Goal: Information Seeking & Learning: Learn about a topic

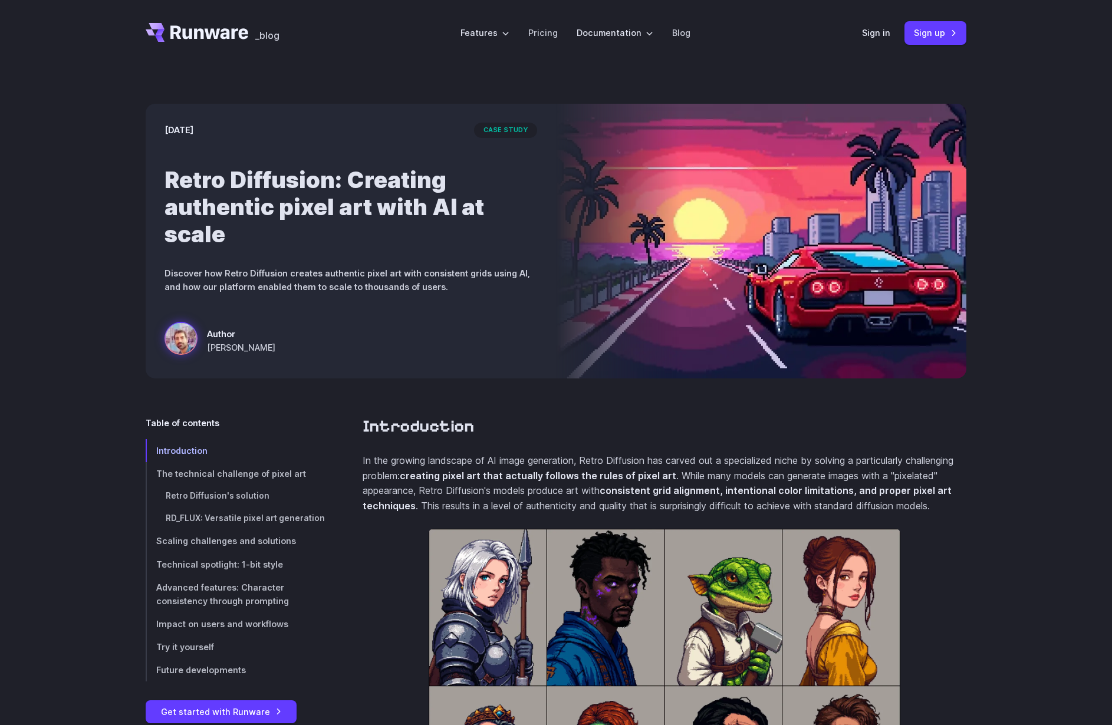
click at [653, 452] on section "Introduction In the growing landscape of AI image generation, Retro Diffusion h…" at bounding box center [665, 659] width 604 height 487
click at [634, 455] on p "In the growing landscape of AI image generation, Retro Diffusion has carved out…" at bounding box center [665, 483] width 604 height 60
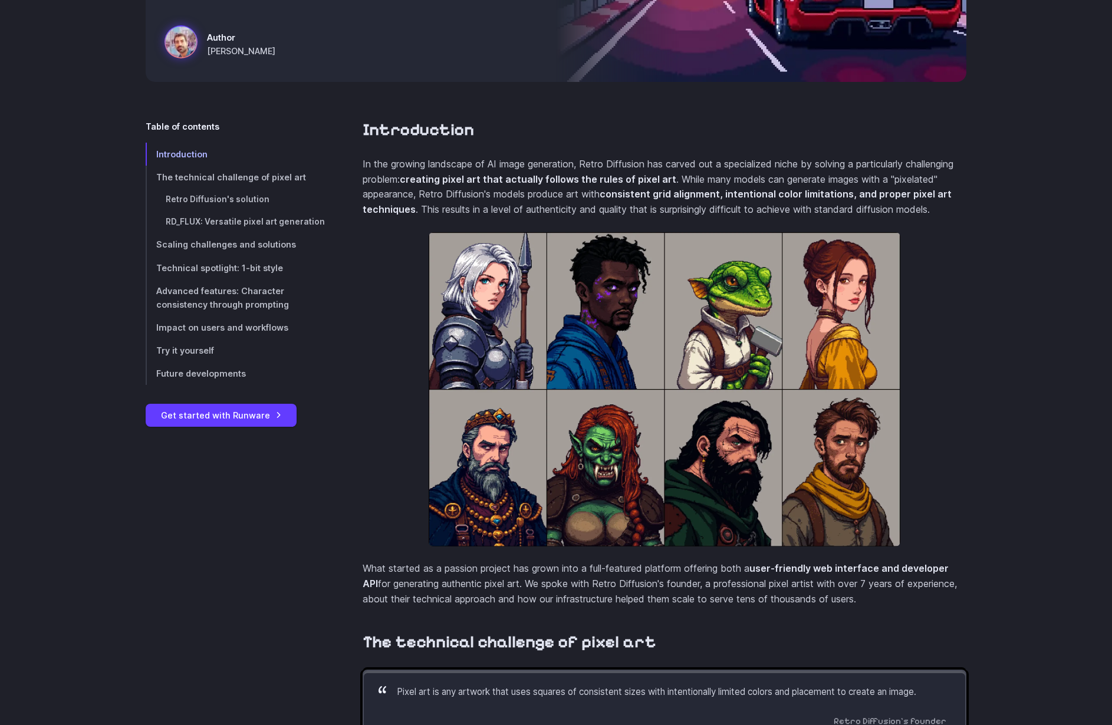
scroll to position [381, 0]
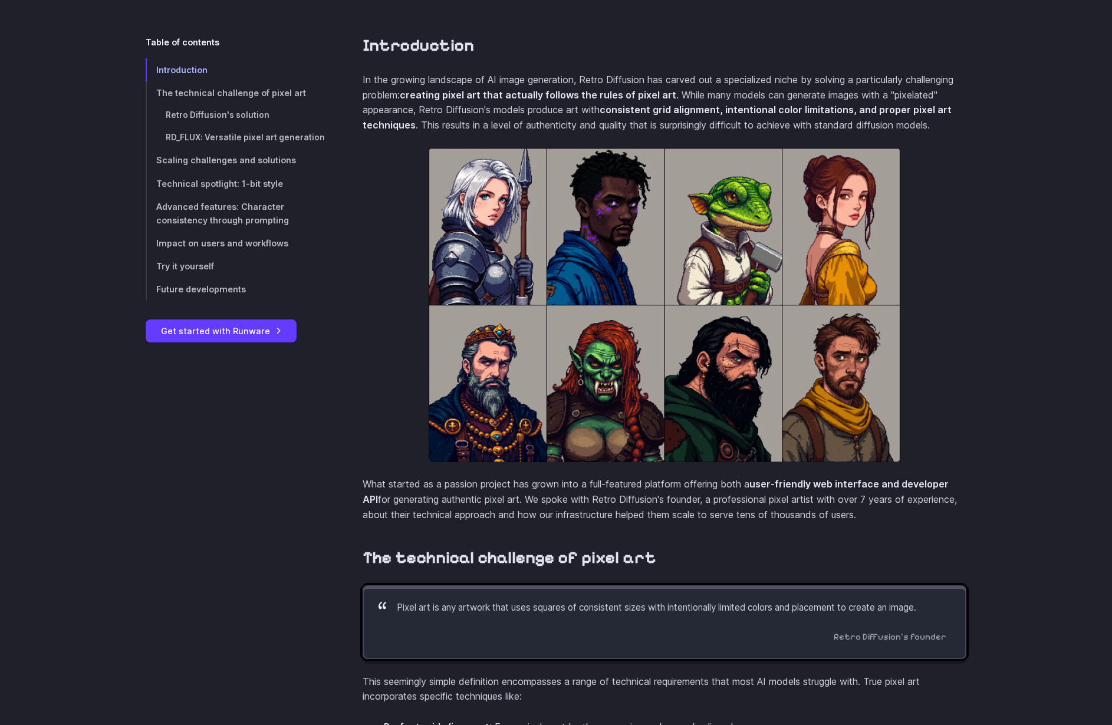
click at [509, 512] on p "What started as a passion project has grown into a full-featured platform offer…" at bounding box center [665, 499] width 604 height 45
click at [511, 515] on p "What started as a passion project has grown into a full-featured platform offer…" at bounding box center [665, 499] width 604 height 45
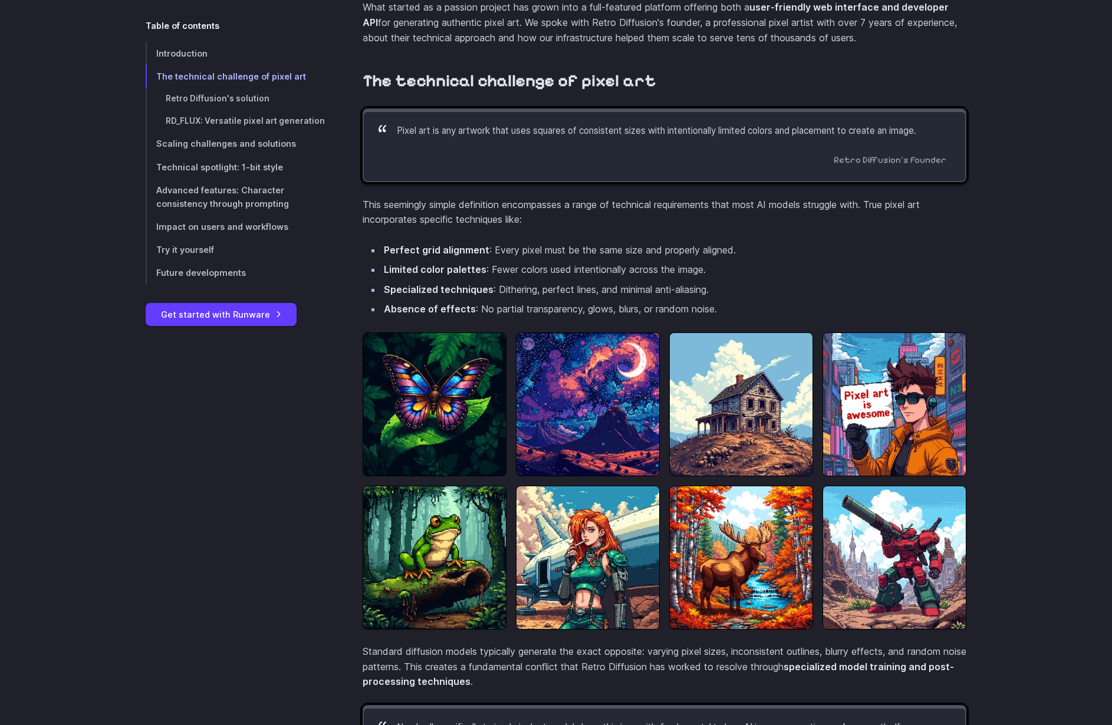
scroll to position [1048, 0]
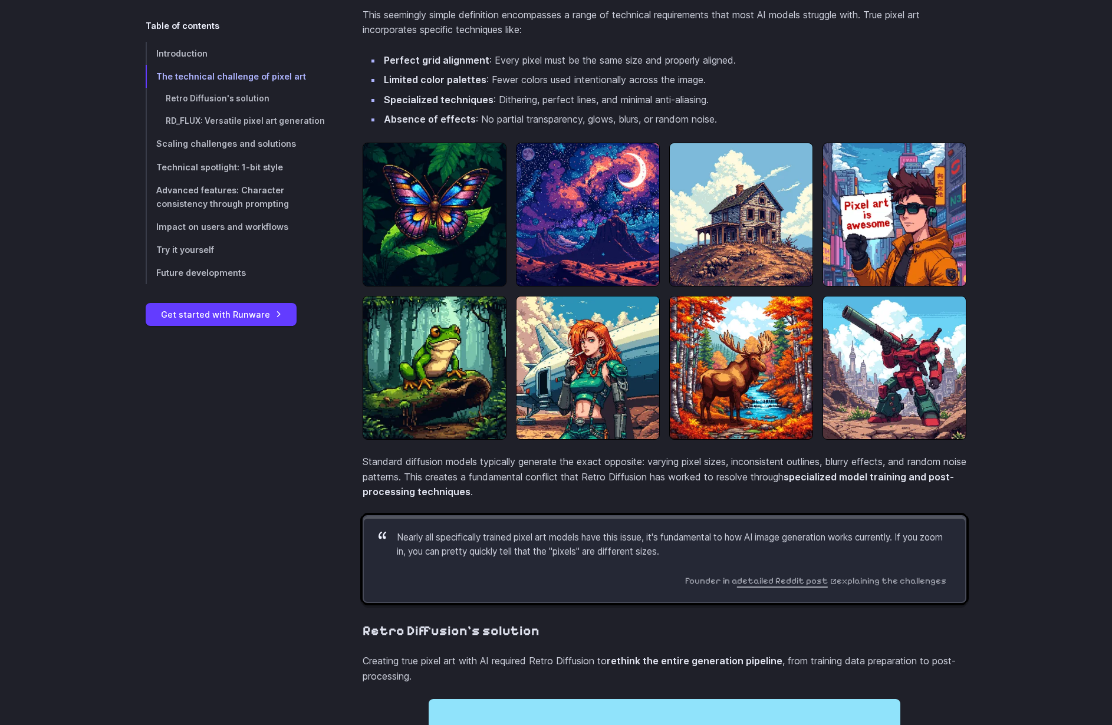
click at [577, 487] on p "Standard diffusion models typically generate the exact opposite: varying pixel …" at bounding box center [665, 477] width 604 height 45
click at [562, 482] on p "Standard diffusion models typically generate the exact opposite: varying pixel …" at bounding box center [665, 477] width 604 height 45
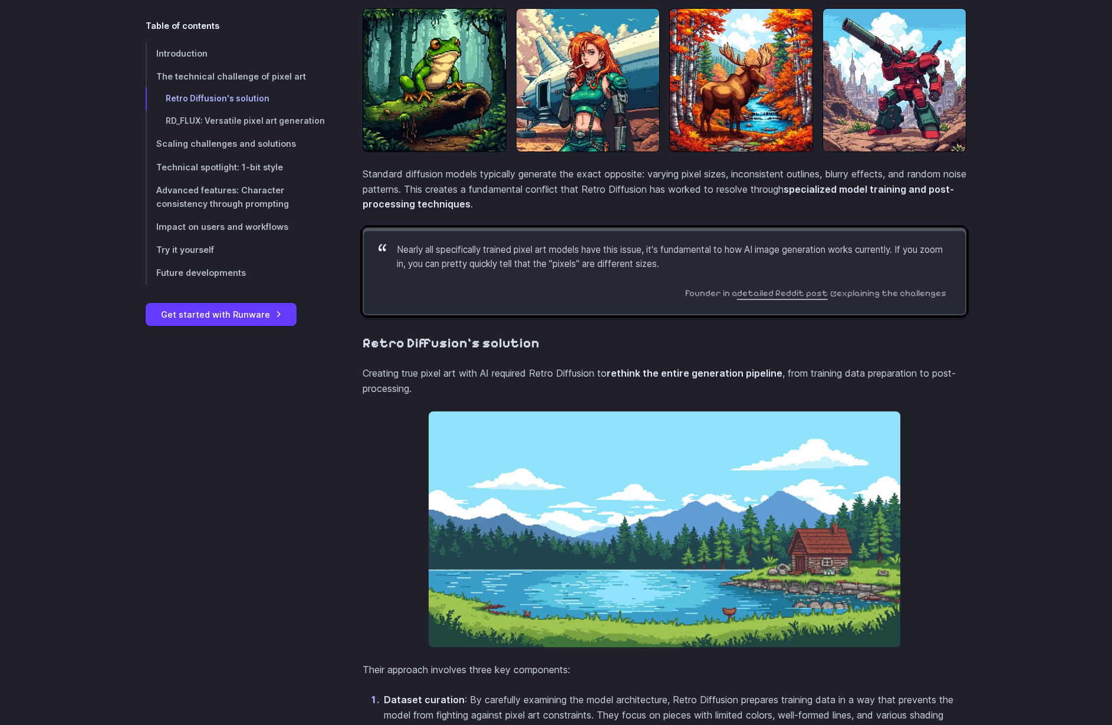
scroll to position [1584, 0]
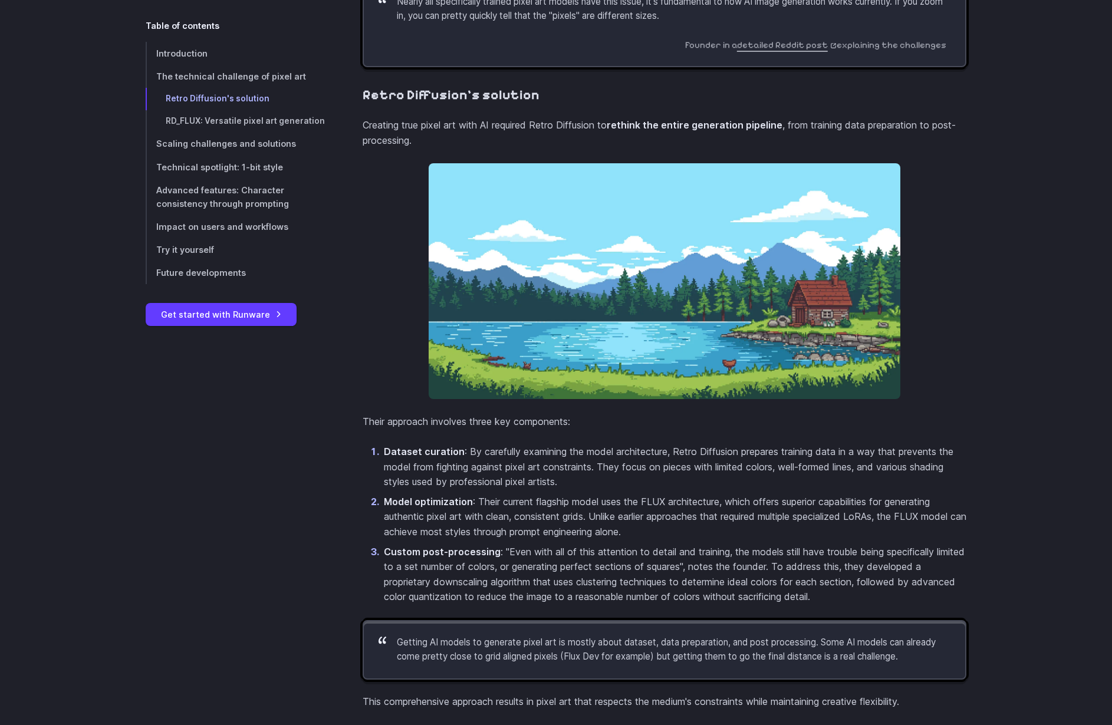
click at [548, 488] on p "Dataset curation : By carefully examining the model architecture, Retro Diffusi…" at bounding box center [675, 467] width 583 height 45
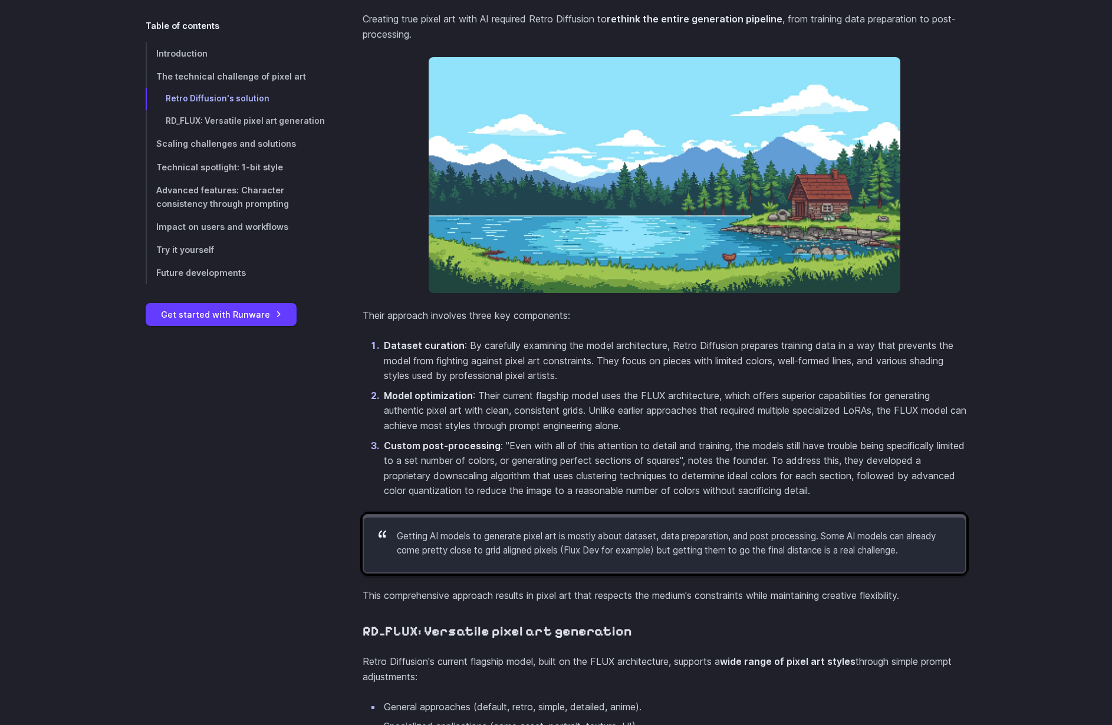
click at [545, 488] on p "Custom post-processing : "Even with all of this attention to detail and trainin…" at bounding box center [675, 469] width 583 height 60
click at [472, 471] on p "Custom post-processing : "Even with all of this attention to detail and trainin…" at bounding box center [675, 469] width 583 height 60
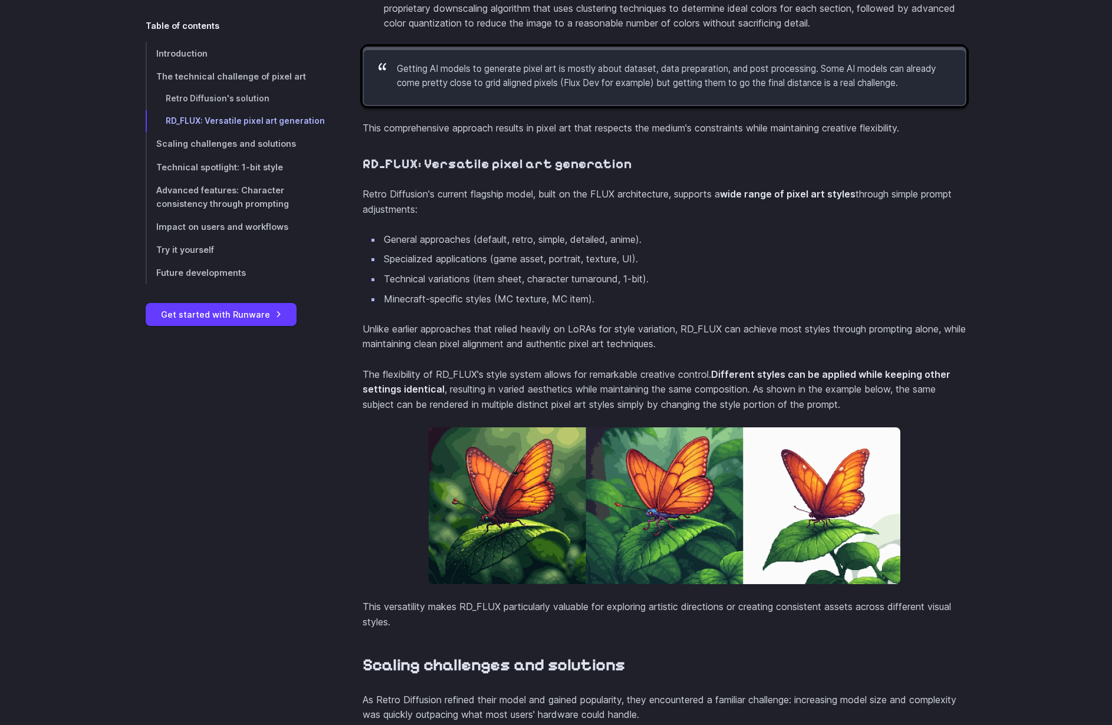
scroll to position [2317, 0]
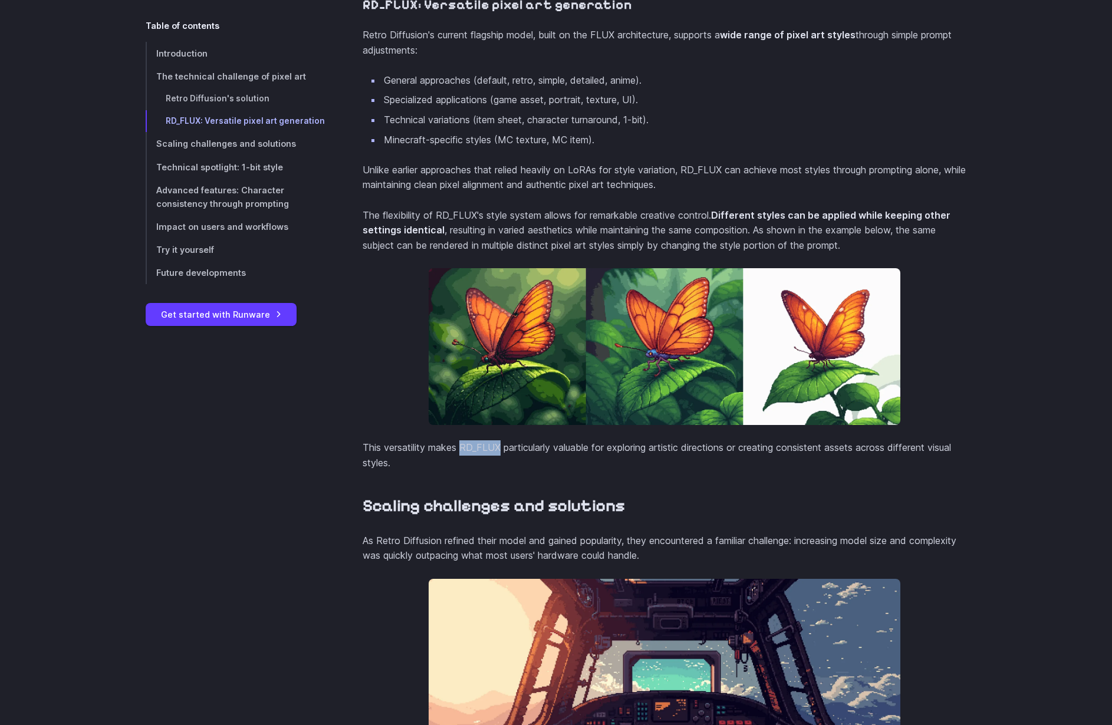
click at [478, 471] on p "This versatility makes RD_FLUX particularly valuable for exploring artistic dir…" at bounding box center [665, 455] width 604 height 30
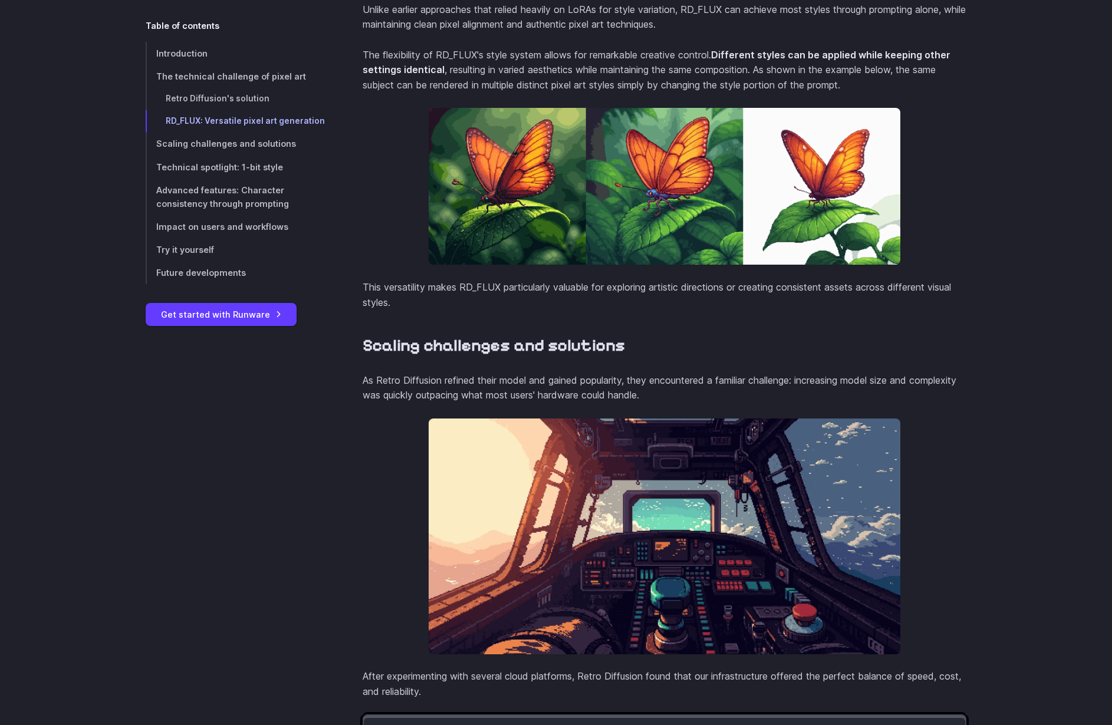
scroll to position [2477, 0]
click at [660, 403] on p "As Retro Diffusion refined their model and gained popularity, they encountered …" at bounding box center [665, 388] width 604 height 30
click at [624, 403] on p "As Retro Diffusion refined their model and gained popularity, they encountered …" at bounding box center [665, 388] width 604 height 30
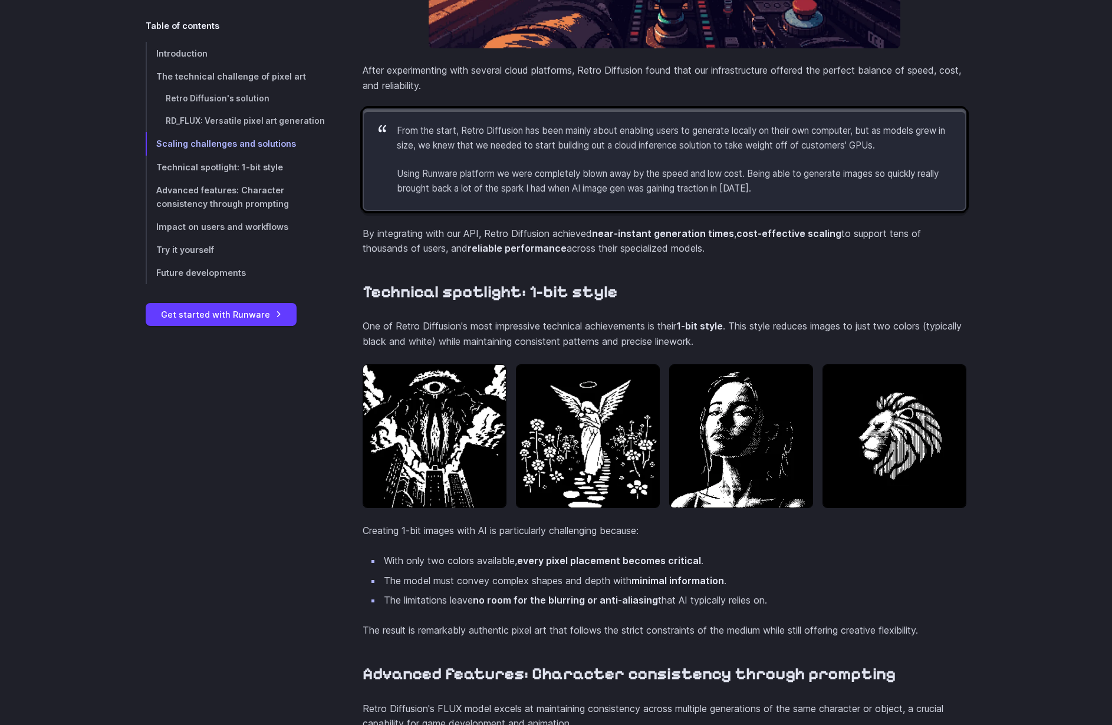
scroll to position [3130, 0]
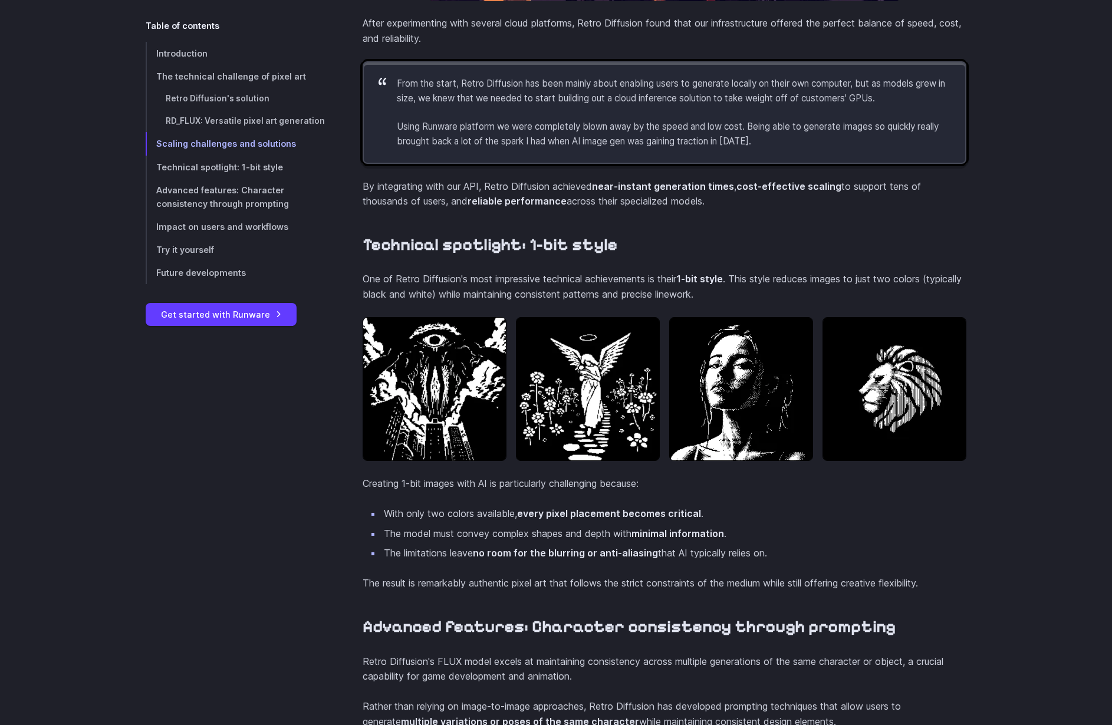
click at [583, 525] on section "Technical spotlight: 1-bit style One of Retro Diffusion's most impressive techn…" at bounding box center [665, 413] width 604 height 357
click at [604, 519] on strong "every pixel placement becomes critical" at bounding box center [609, 514] width 184 height 12
click at [529, 519] on strong "every pixel placement becomes critical" at bounding box center [609, 514] width 184 height 12
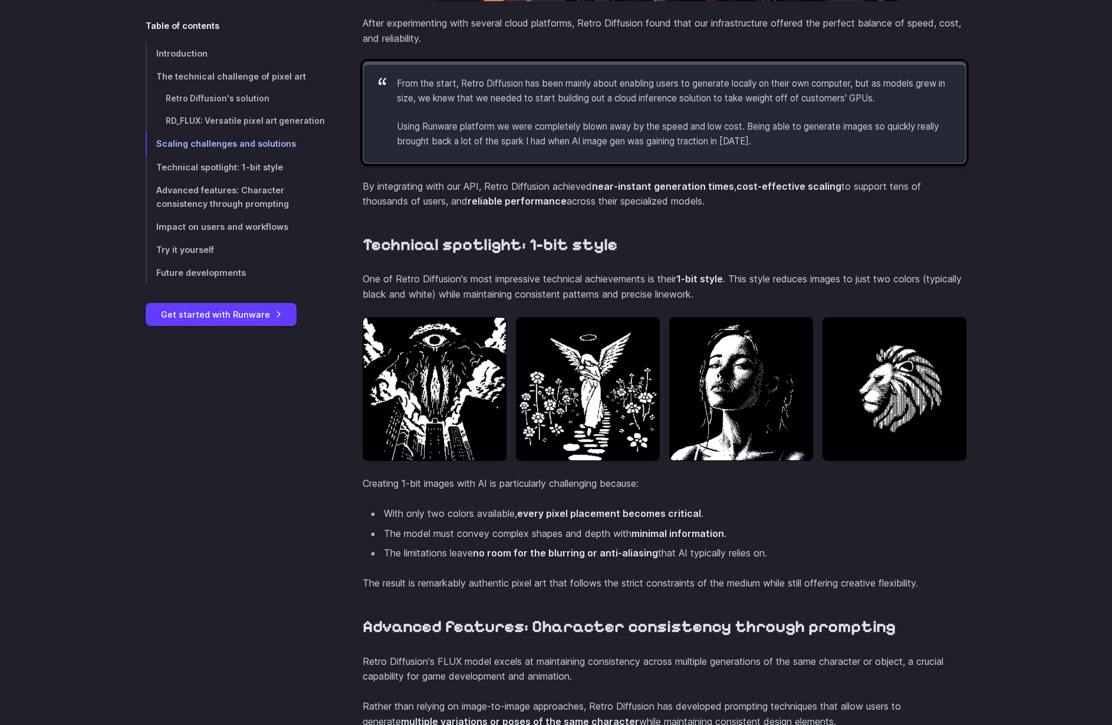
click at [529, 519] on strong "every pixel placement becomes critical" at bounding box center [609, 514] width 184 height 12
click at [479, 522] on li "With only two colors available, every pixel placement becomes critical ." at bounding box center [673, 513] width 585 height 15
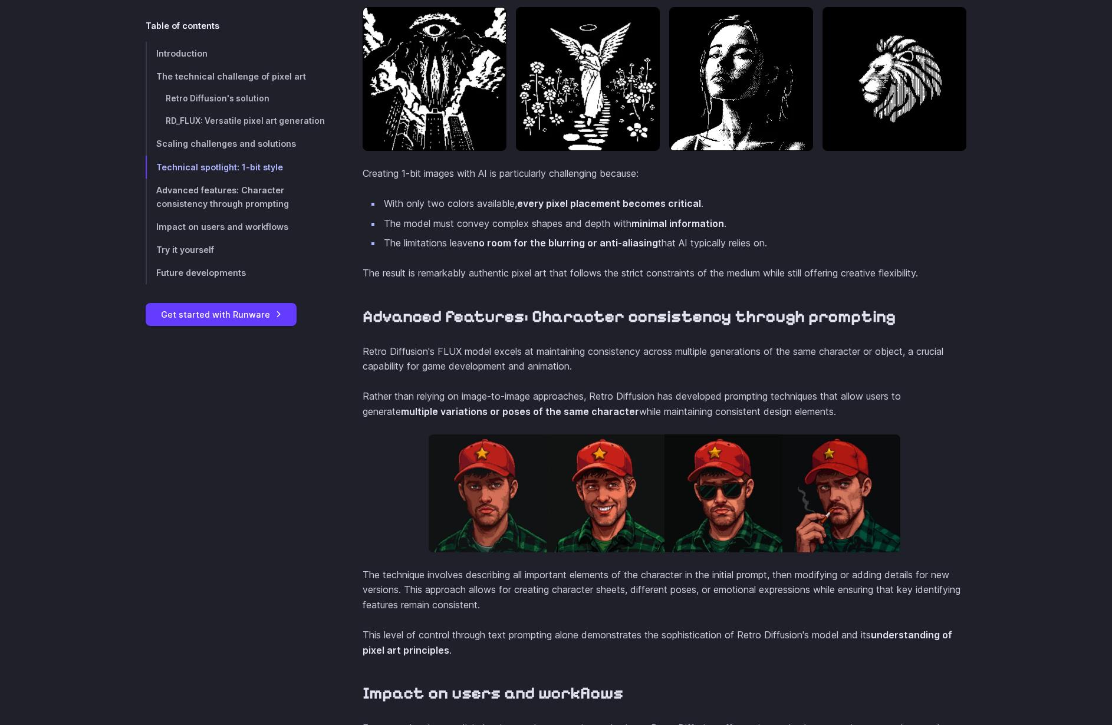
scroll to position [3547, 0]
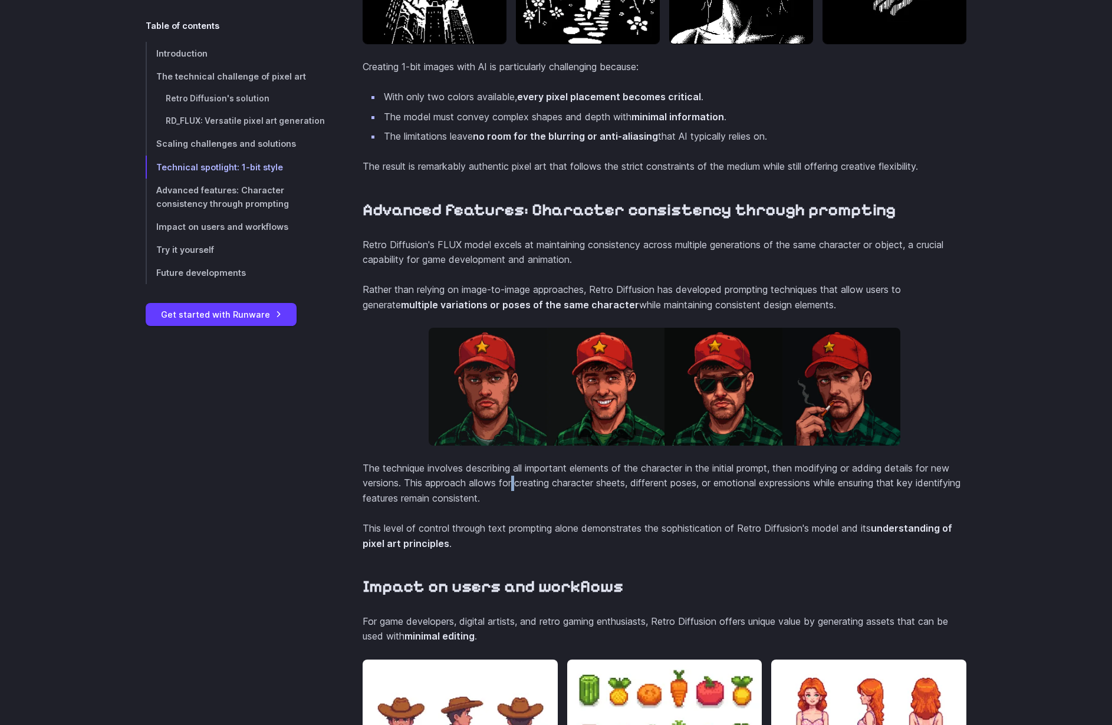
click at [494, 506] on p "The technique involves describing all important elements of the character in th…" at bounding box center [665, 483] width 604 height 45
click at [460, 506] on p "The technique involves describing all important elements of the character in th…" at bounding box center [665, 483] width 604 height 45
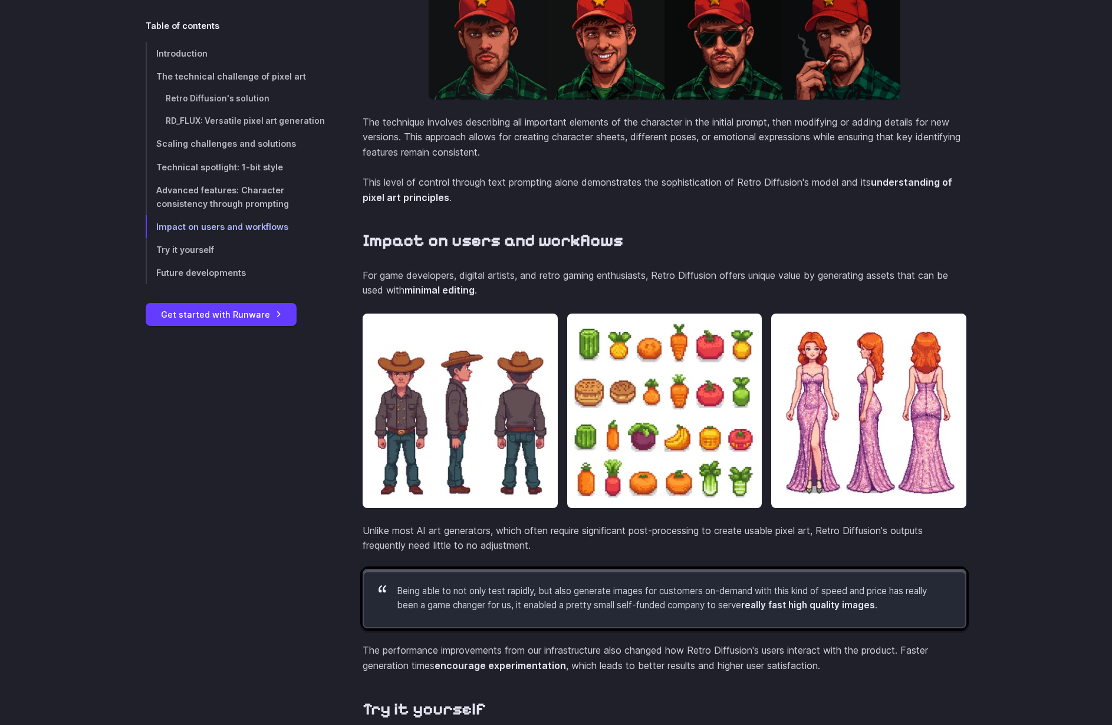
scroll to position [4032, 0]
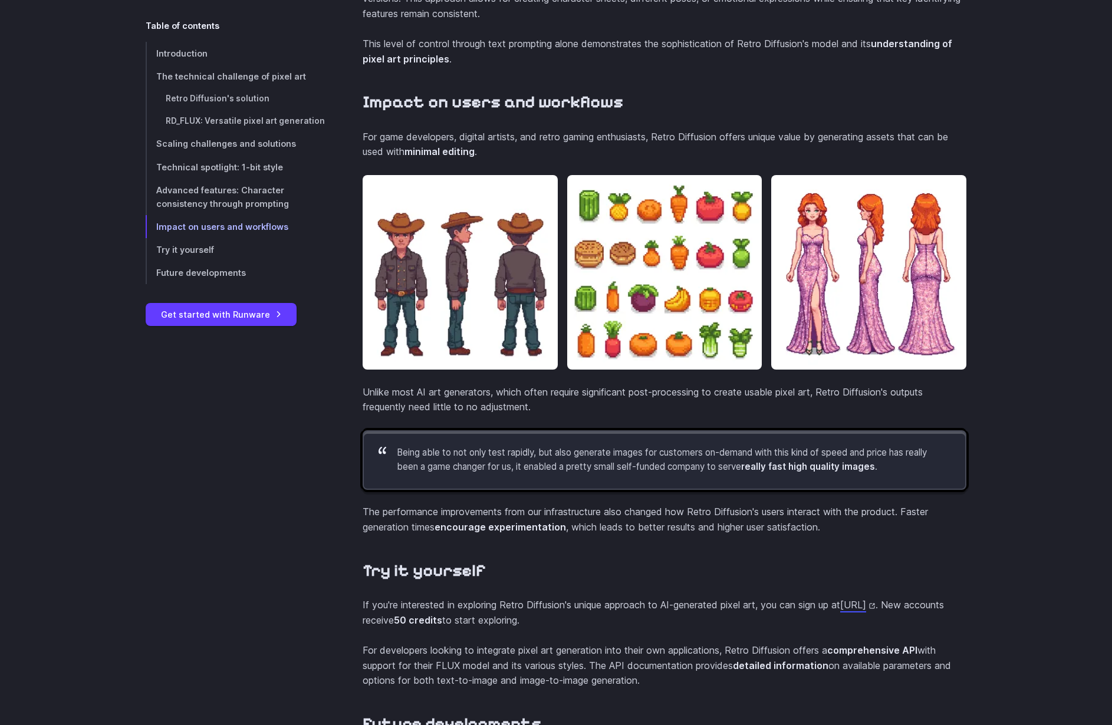
click at [561, 533] on strong "encourage experimentation" at bounding box center [500, 527] width 131 height 12
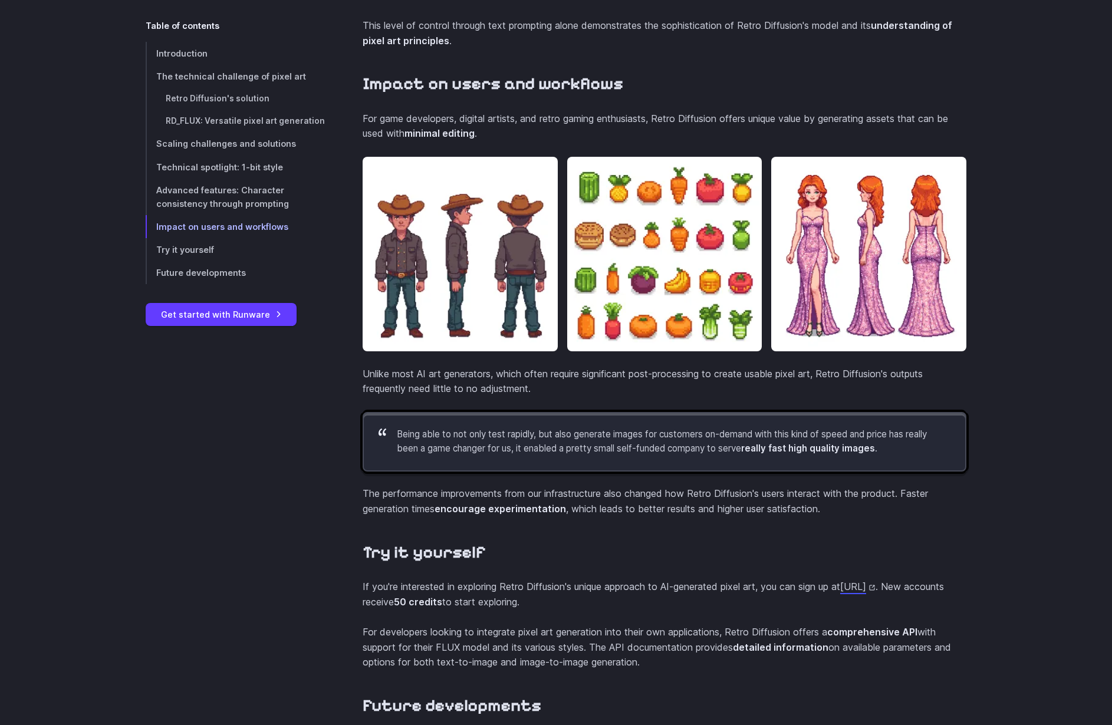
scroll to position [4163, 0]
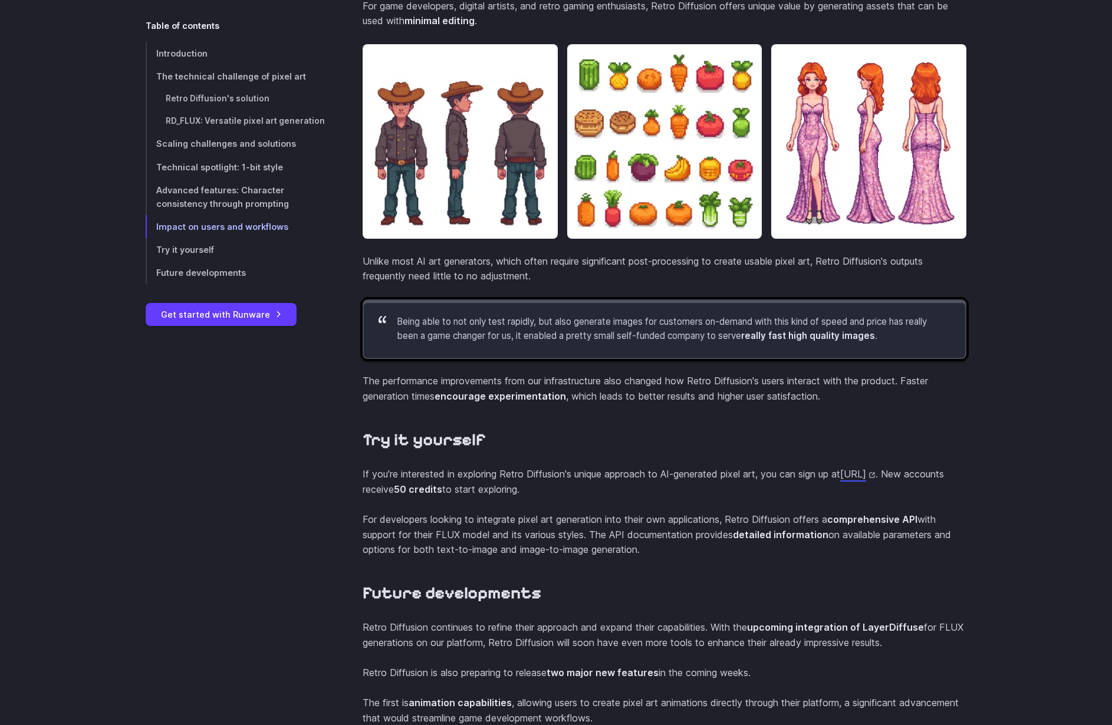
click at [571, 497] on p "If you're interested in exploring Retro Diffusion's unique approach to AI-gener…" at bounding box center [665, 482] width 604 height 30
click at [548, 551] on p "For developers looking to integrate pixel art generation into their own applica…" at bounding box center [665, 534] width 604 height 45
click at [546, 551] on p "For developers looking to integrate pixel art generation into their own applica…" at bounding box center [665, 534] width 604 height 45
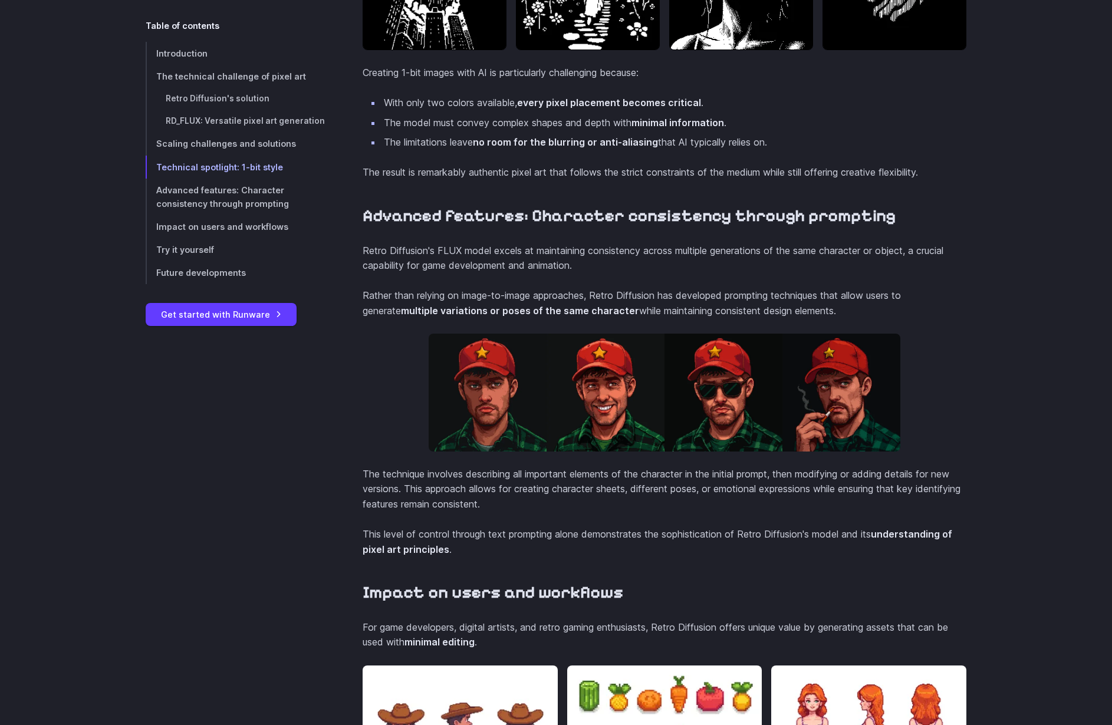
scroll to position [3271, 0]
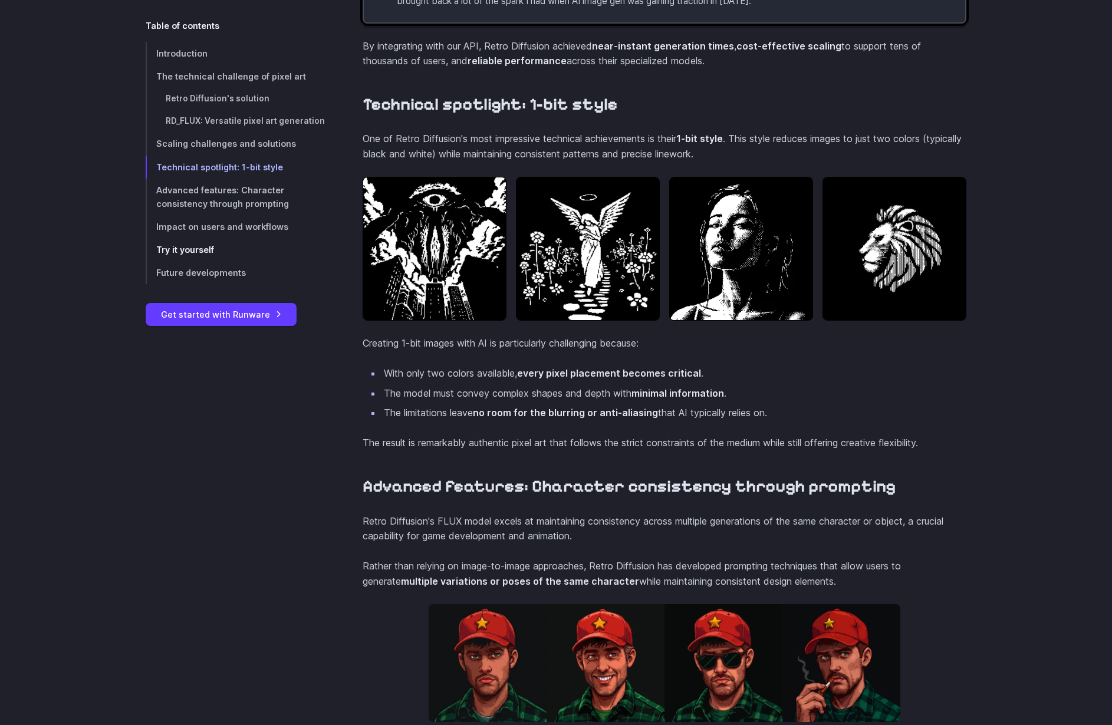
click at [193, 246] on span "Try it yourself" at bounding box center [185, 250] width 58 height 10
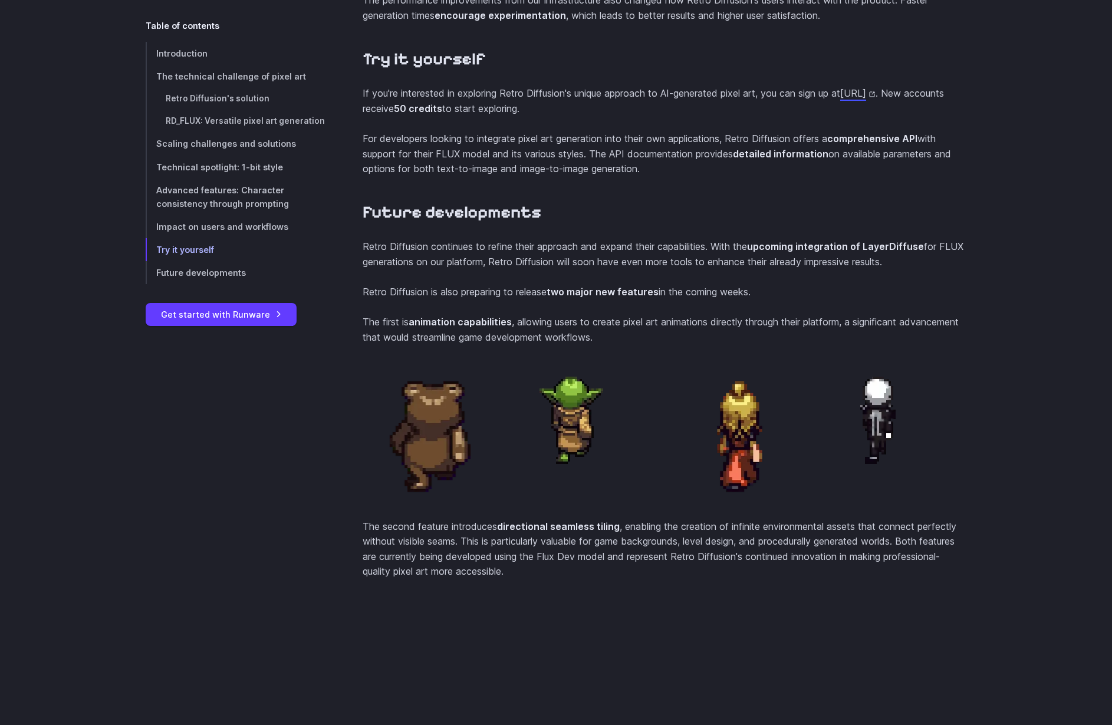
scroll to position [4546, 0]
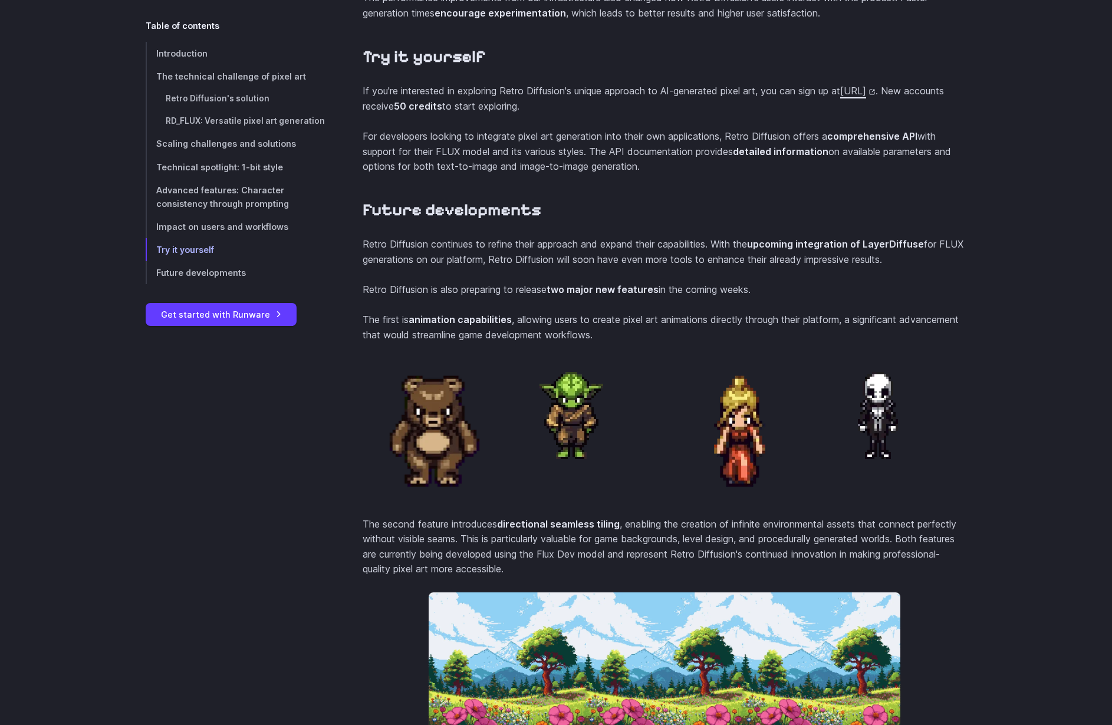
click at [840, 97] on link "[URL]" at bounding box center [857, 91] width 35 height 12
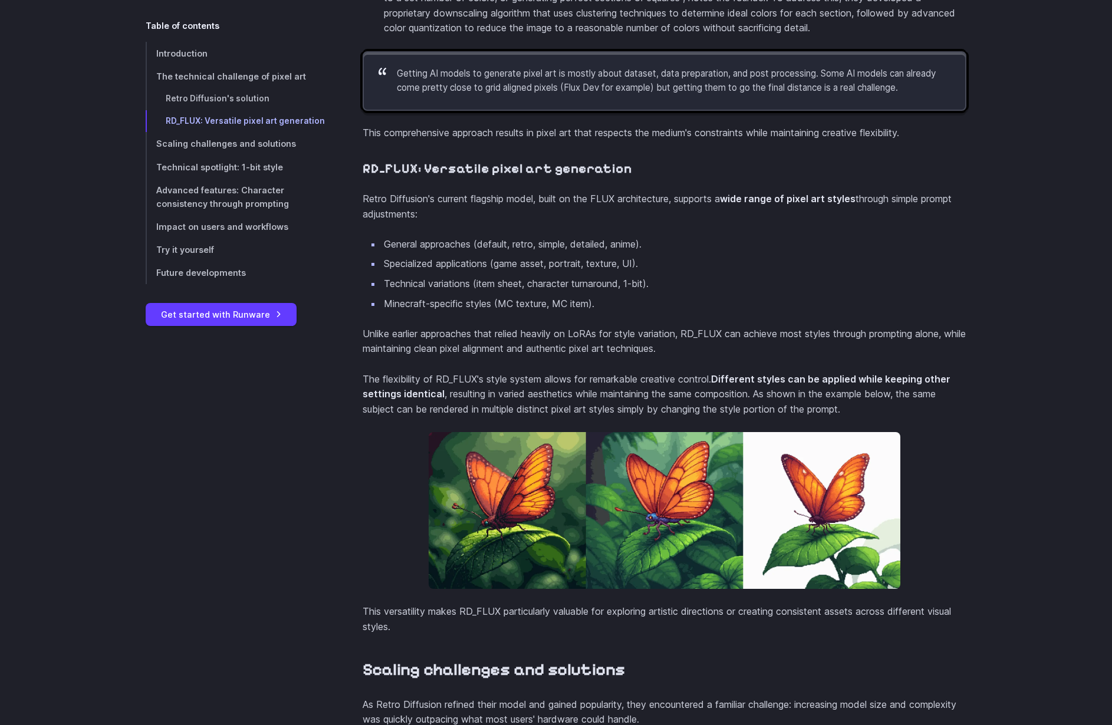
scroll to position [2055, 0]
